Goal: Information Seeking & Learning: Learn about a topic

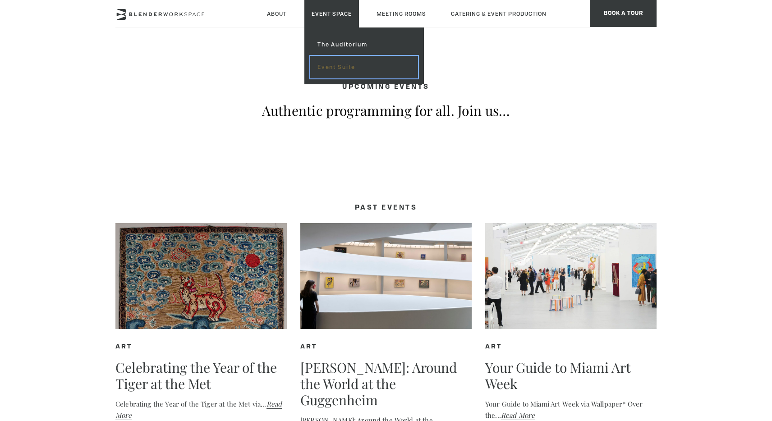
click at [327, 65] on link "Event Suite" at bounding box center [364, 67] width 108 height 23
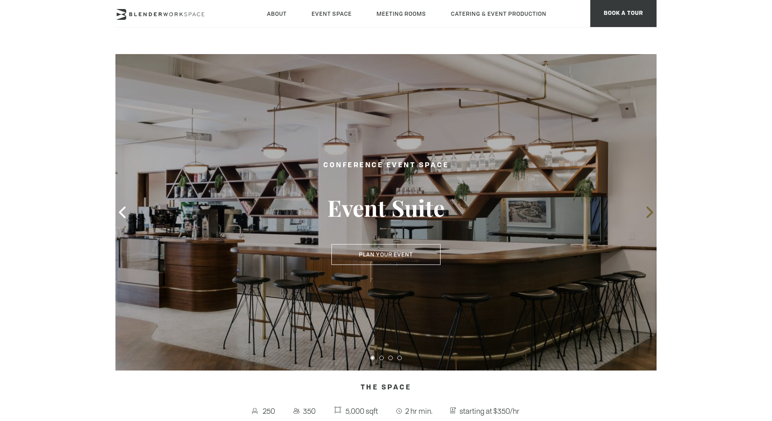
click at [653, 212] on icon at bounding box center [650, 212] width 12 height 12
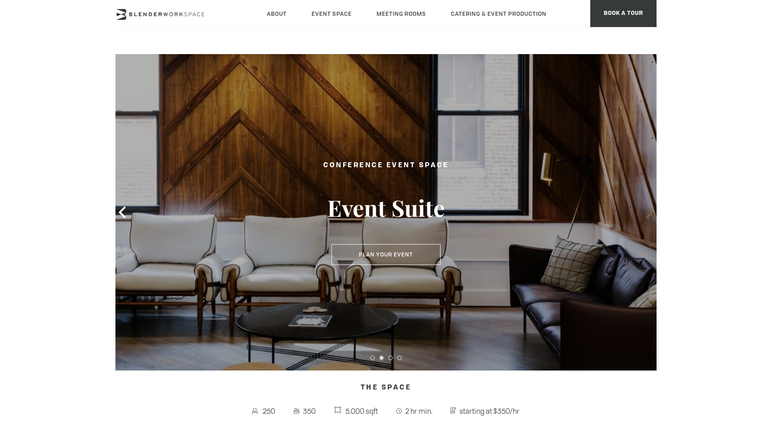
click at [653, 212] on icon at bounding box center [650, 212] width 12 height 12
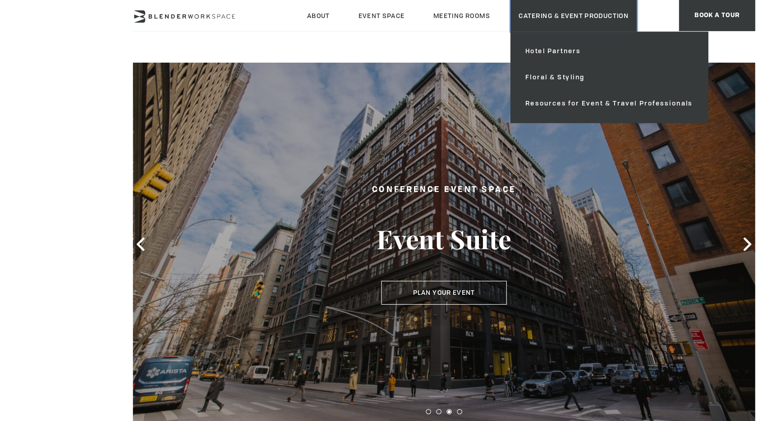
click at [477, 22] on link "Catering & Event Production" at bounding box center [499, 14] width 110 height 28
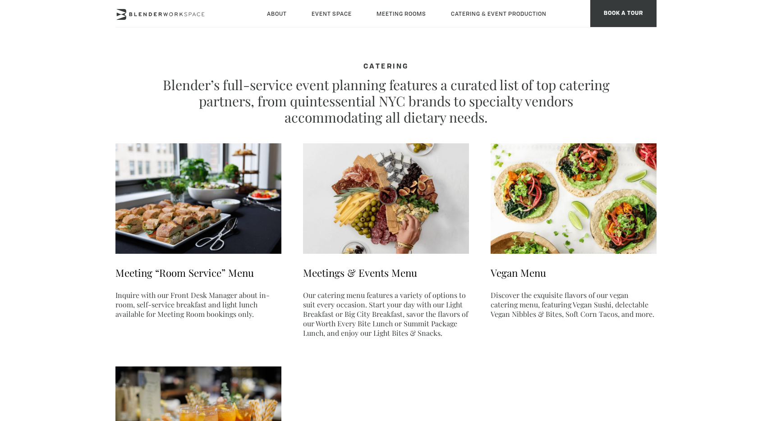
click at [497, 347] on ul "Meeting “Room Service” Menu Inquire with our Front Desk Manager about in-room, …" at bounding box center [385, 341] width 541 height 396
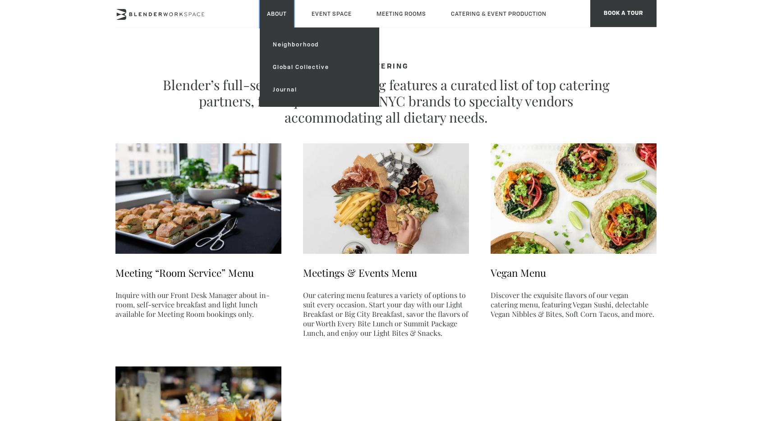
click at [279, 15] on link "About" at bounding box center [277, 14] width 34 height 28
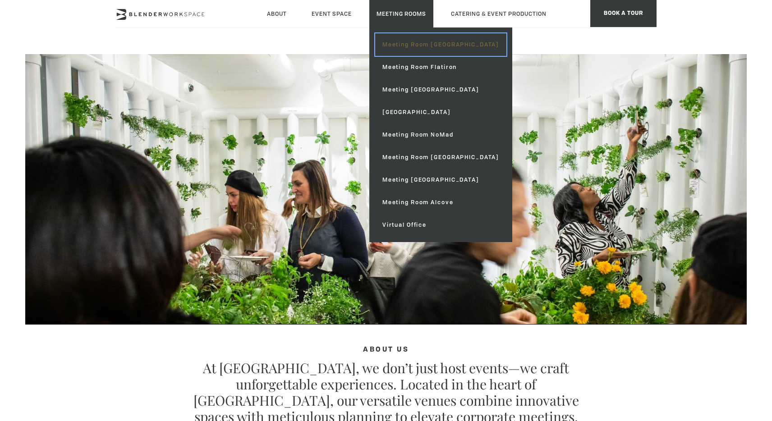
click at [405, 51] on link "Meeting Room [GEOGRAPHIC_DATA]" at bounding box center [440, 44] width 131 height 23
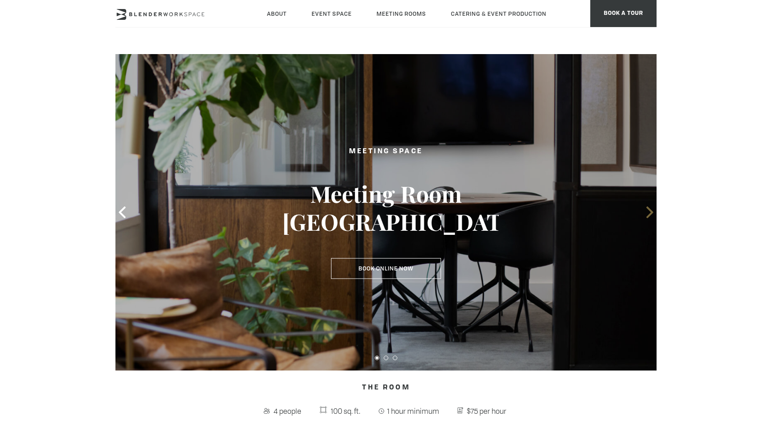
click at [651, 215] on icon at bounding box center [650, 212] width 12 height 12
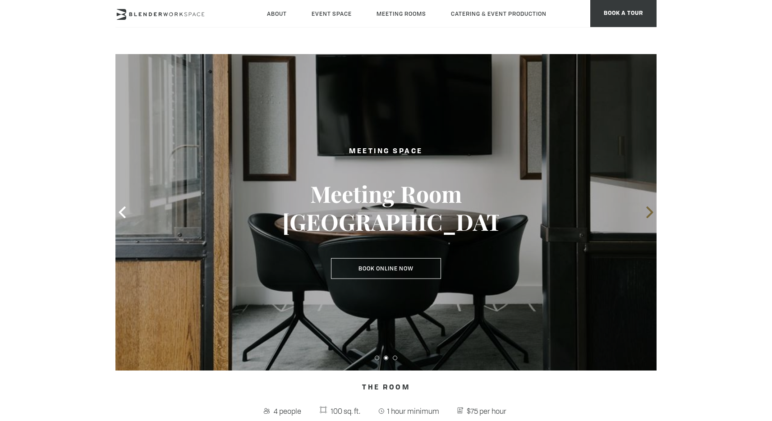
click at [651, 215] on icon at bounding box center [650, 212] width 12 height 12
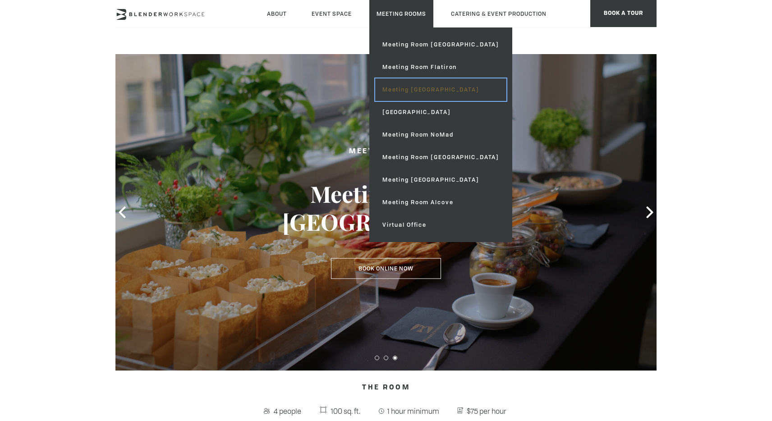
click at [410, 87] on link "Meeting [GEOGRAPHIC_DATA]" at bounding box center [440, 89] width 131 height 23
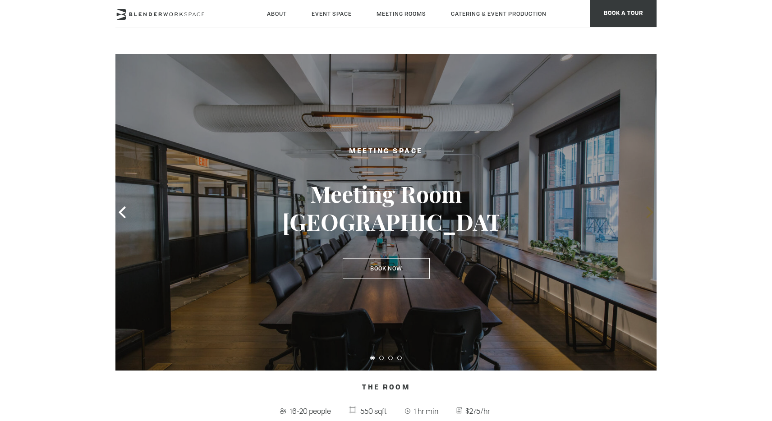
click at [649, 212] on icon at bounding box center [650, 212] width 12 height 12
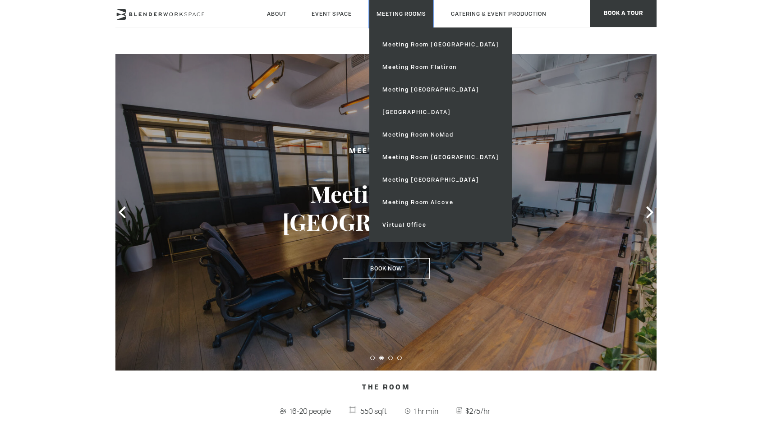
click at [420, 14] on link "Meeting Rooms" at bounding box center [401, 14] width 64 height 28
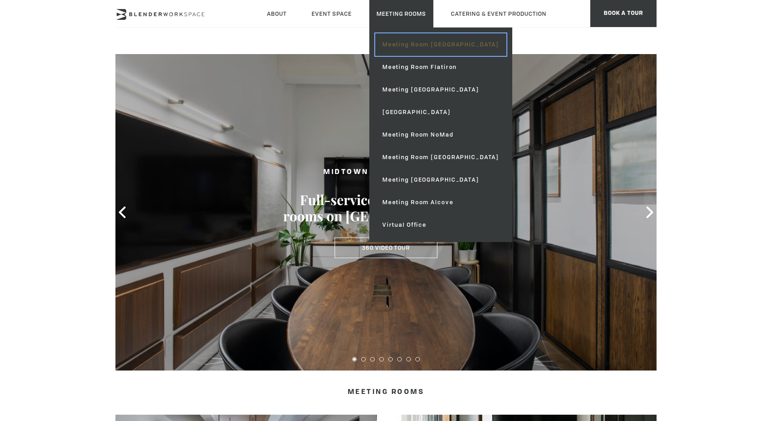
click at [411, 46] on link "Meeting Room [GEOGRAPHIC_DATA]" at bounding box center [440, 44] width 131 height 23
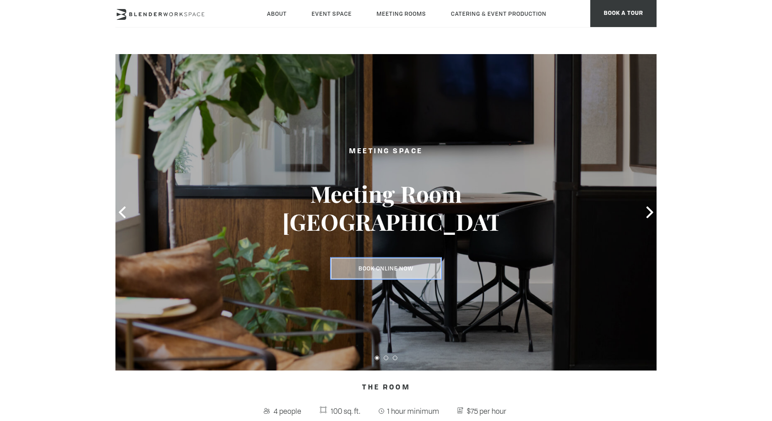
click at [395, 270] on link "Book Online Now" at bounding box center [386, 268] width 110 height 21
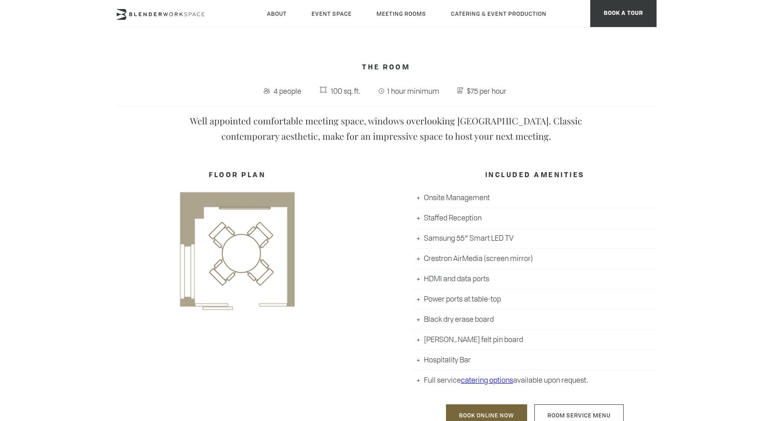
scroll to position [908, 0]
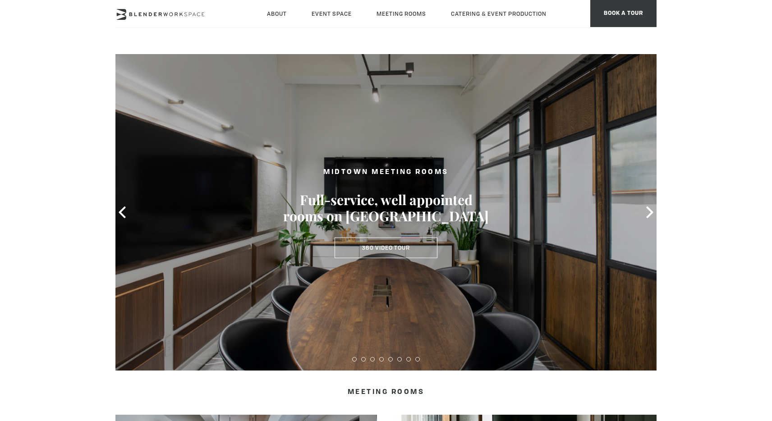
type div "[DATE]"
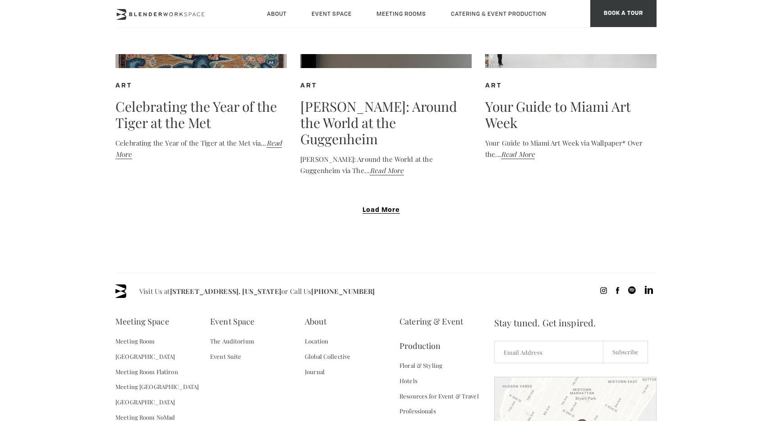
scroll to position [268, 0]
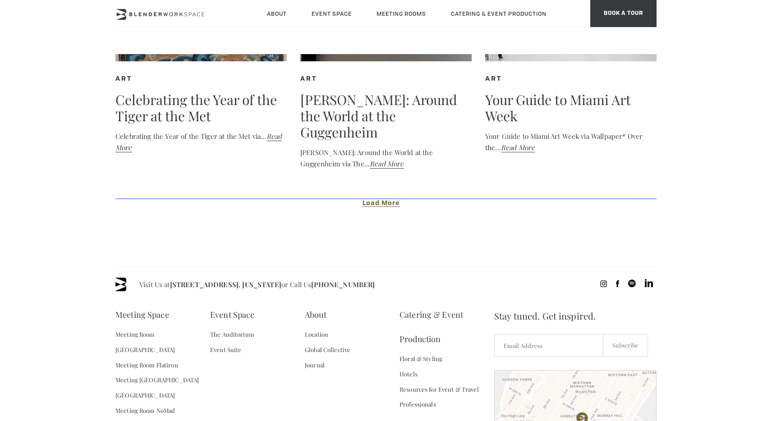
click at [378, 207] on span "Load More" at bounding box center [380, 203] width 37 height 7
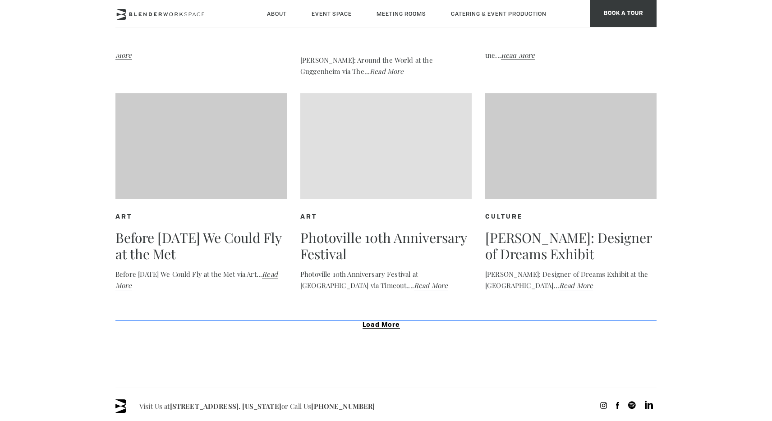
scroll to position [361, 0]
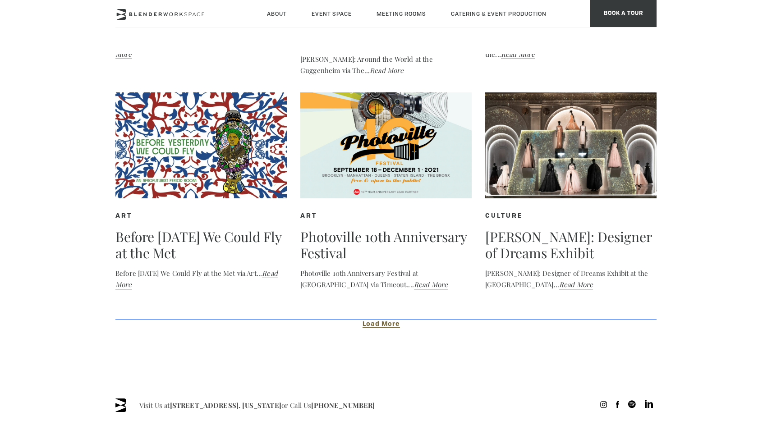
click at [376, 326] on span "Load More" at bounding box center [380, 324] width 37 height 7
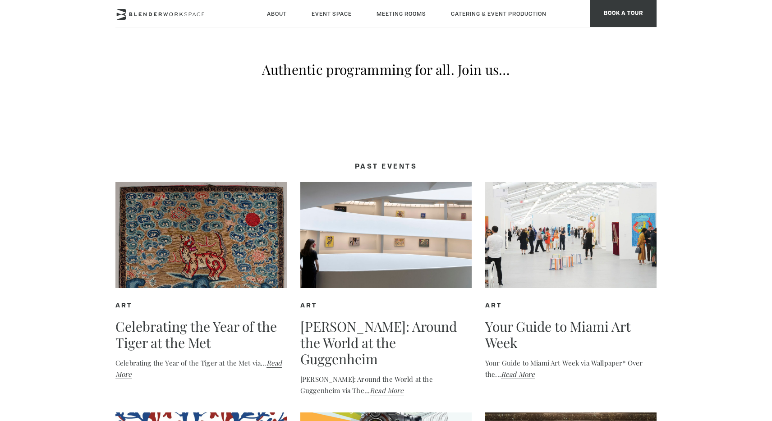
scroll to position [40, 0]
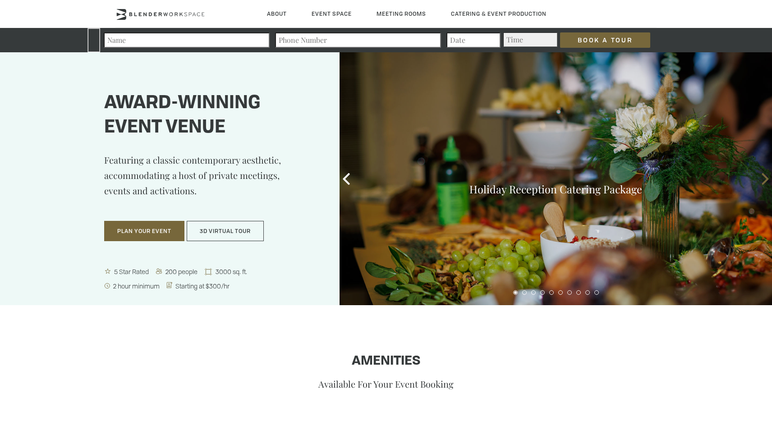
click at [760, 183] on icon at bounding box center [765, 179] width 12 height 12
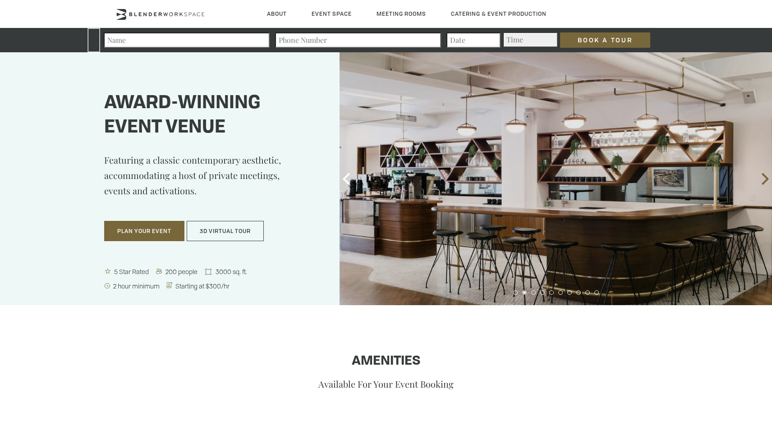
click at [760, 183] on icon at bounding box center [765, 179] width 12 height 12
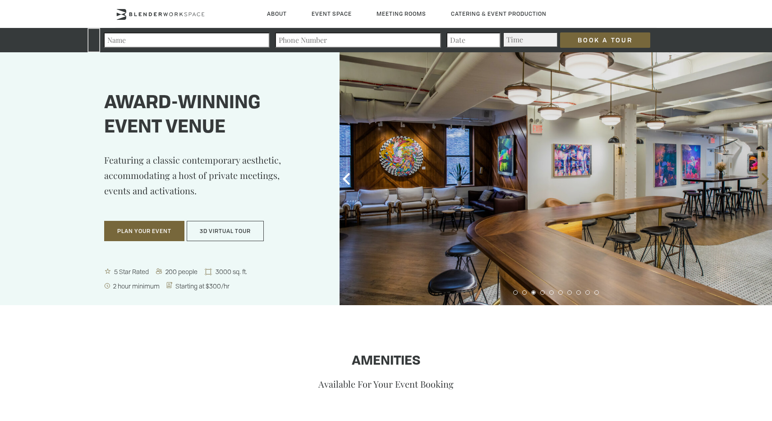
click at [760, 183] on icon at bounding box center [765, 179] width 12 height 12
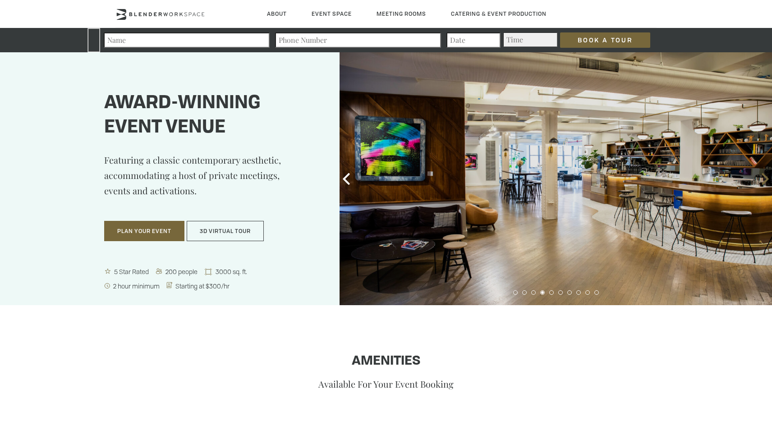
click at [760, 183] on icon at bounding box center [765, 179] width 12 height 12
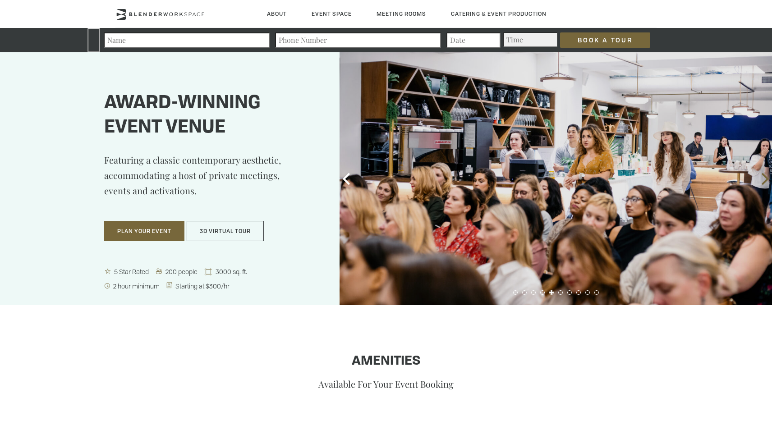
click at [760, 183] on icon at bounding box center [765, 179] width 12 height 12
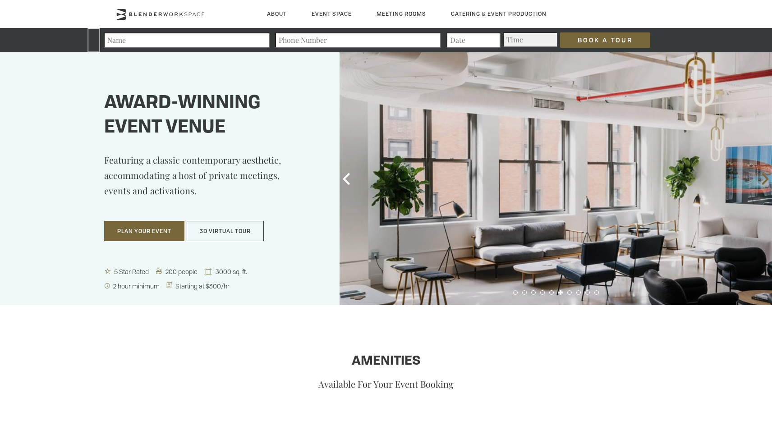
click at [760, 183] on icon at bounding box center [765, 179] width 12 height 12
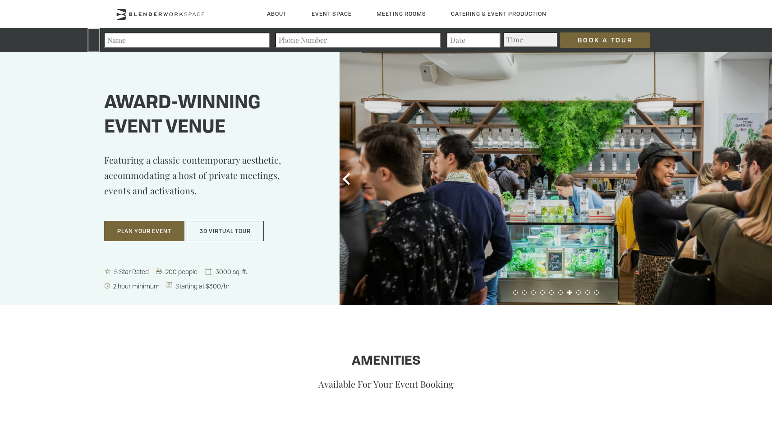
click at [760, 183] on icon at bounding box center [765, 179] width 12 height 12
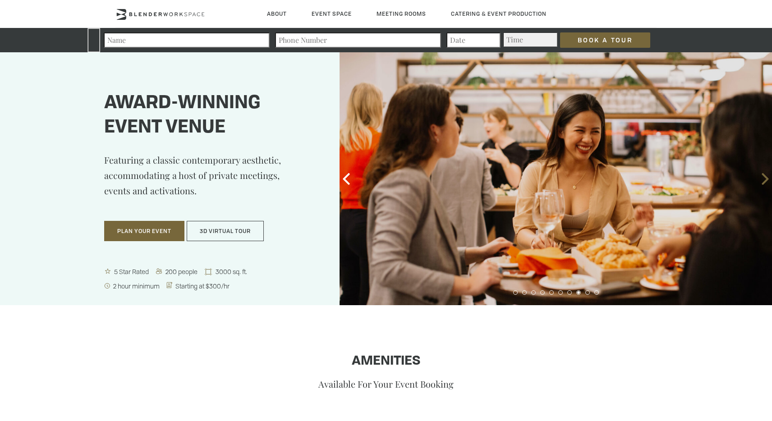
click at [760, 183] on icon at bounding box center [765, 179] width 12 height 12
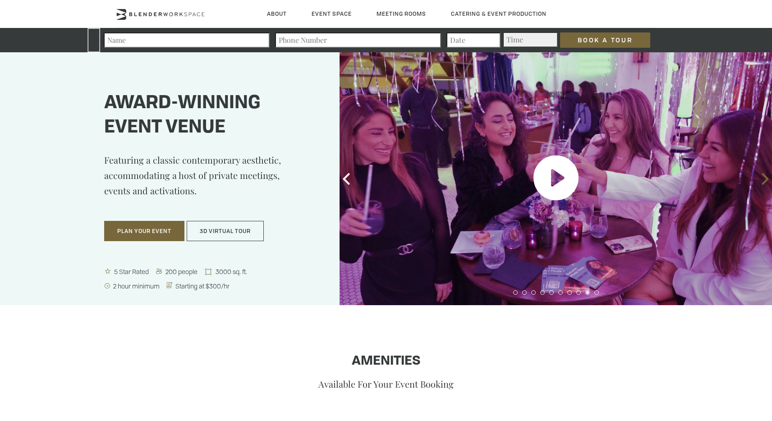
click at [760, 183] on icon at bounding box center [765, 179] width 12 height 12
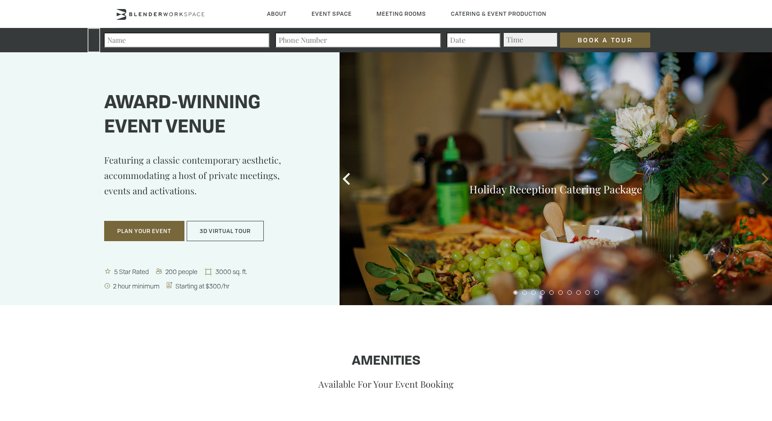
click at [760, 183] on icon at bounding box center [765, 179] width 12 height 12
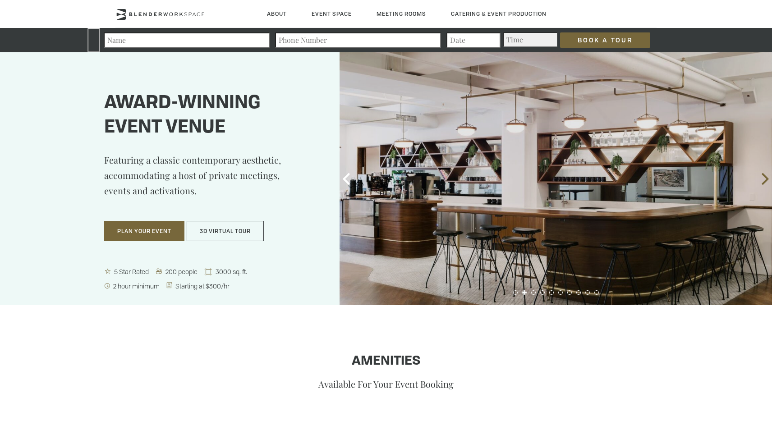
click at [760, 183] on icon at bounding box center [765, 179] width 12 height 12
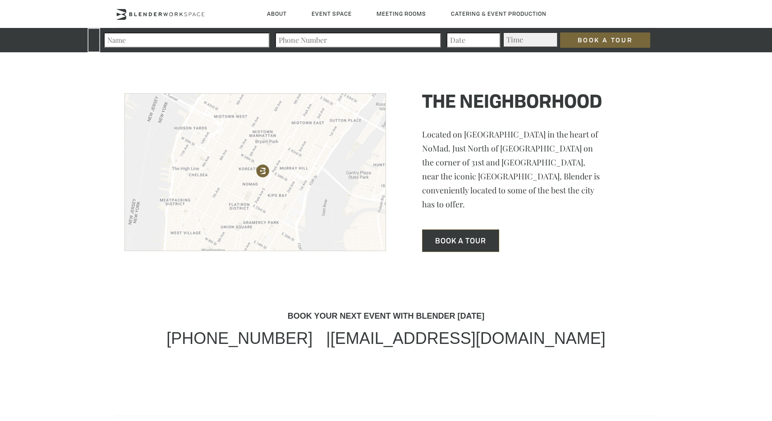
scroll to position [2745, 0]
